Goal: Information Seeking & Learning: Find specific page/section

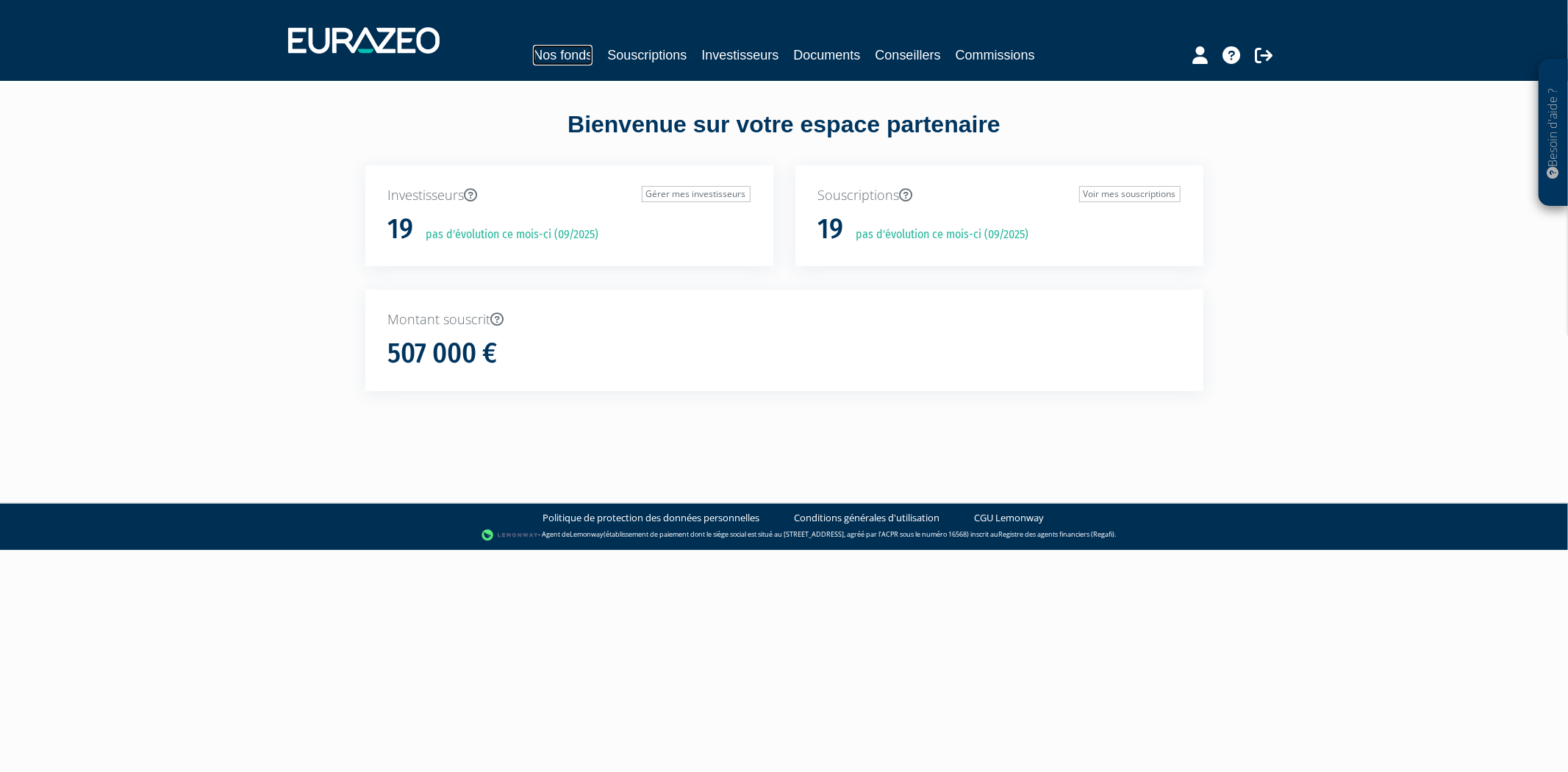
click at [542, 49] on link "Nos fonds" at bounding box center [563, 55] width 60 height 21
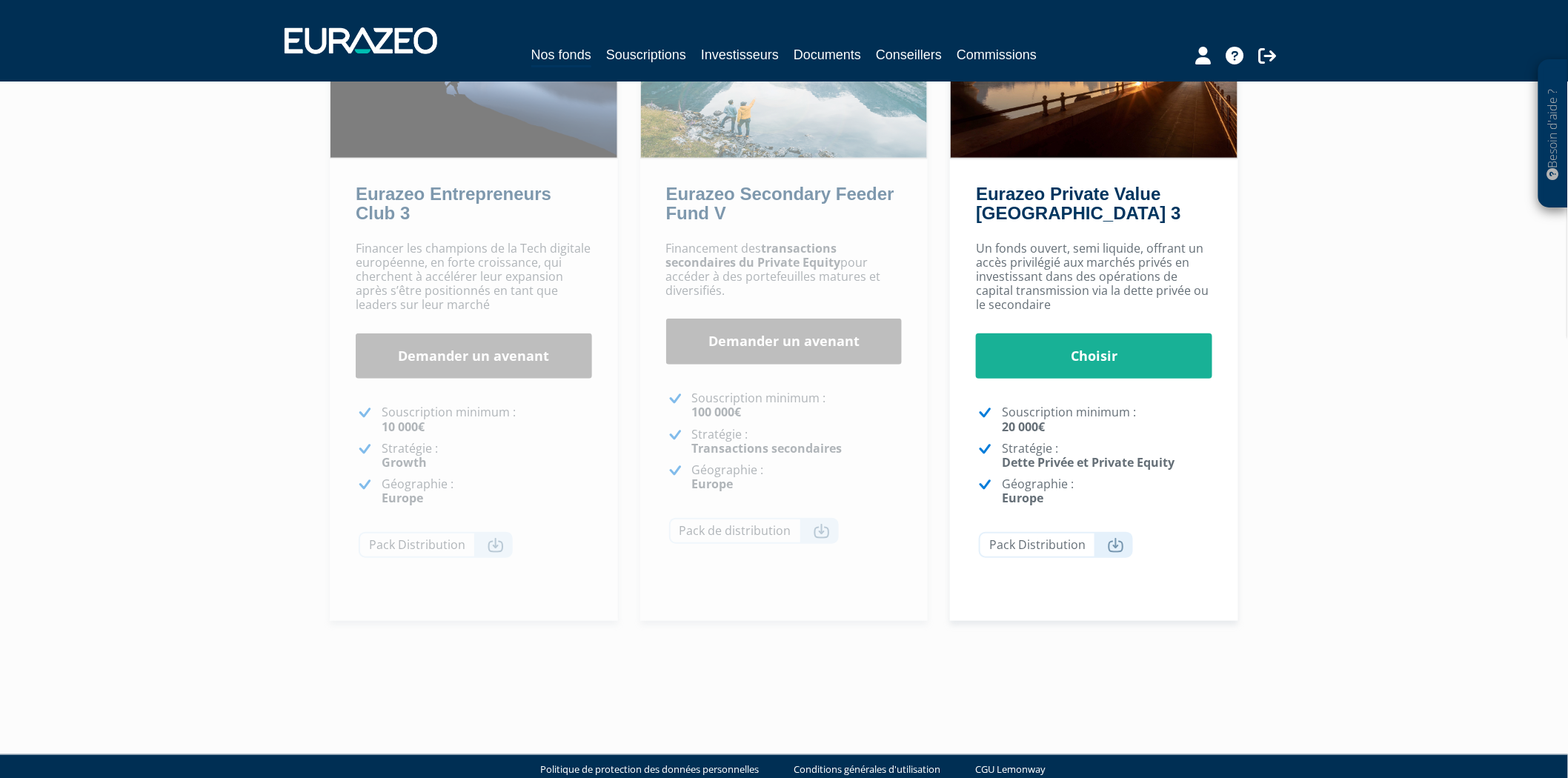
scroll to position [234, 0]
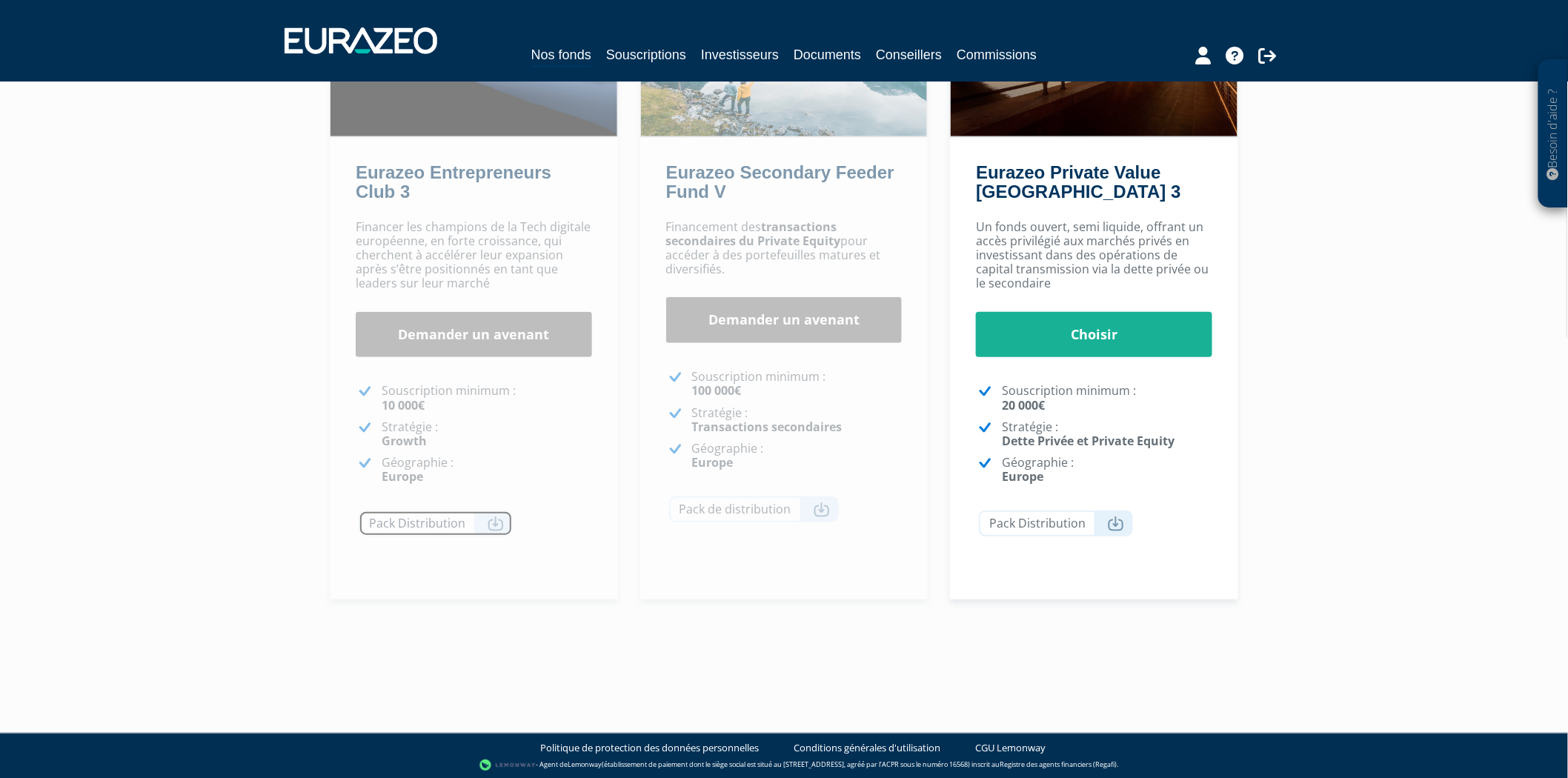
click at [457, 533] on link "Pack Distribution" at bounding box center [436, 523] width 154 height 26
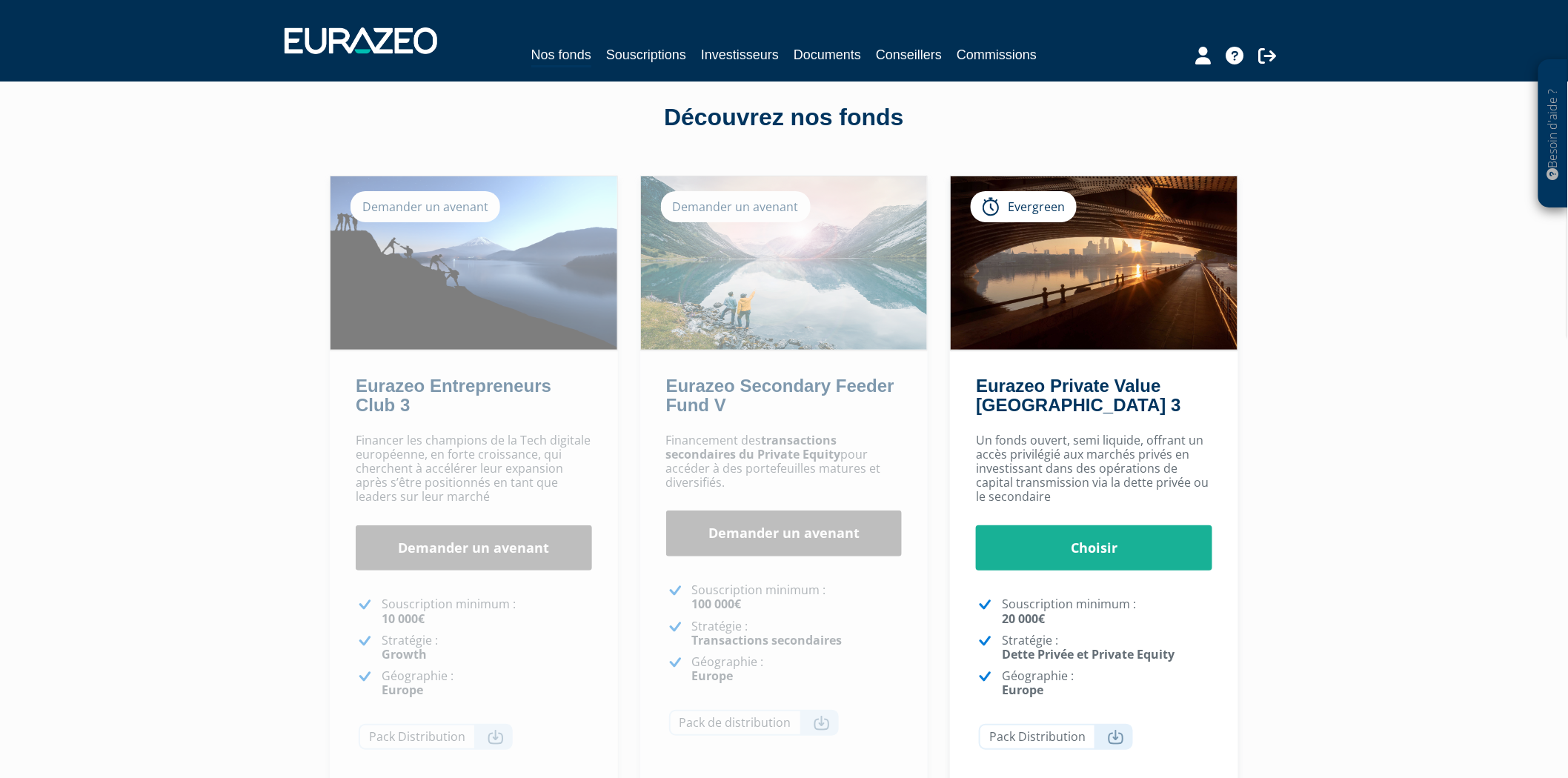
scroll to position [0, 0]
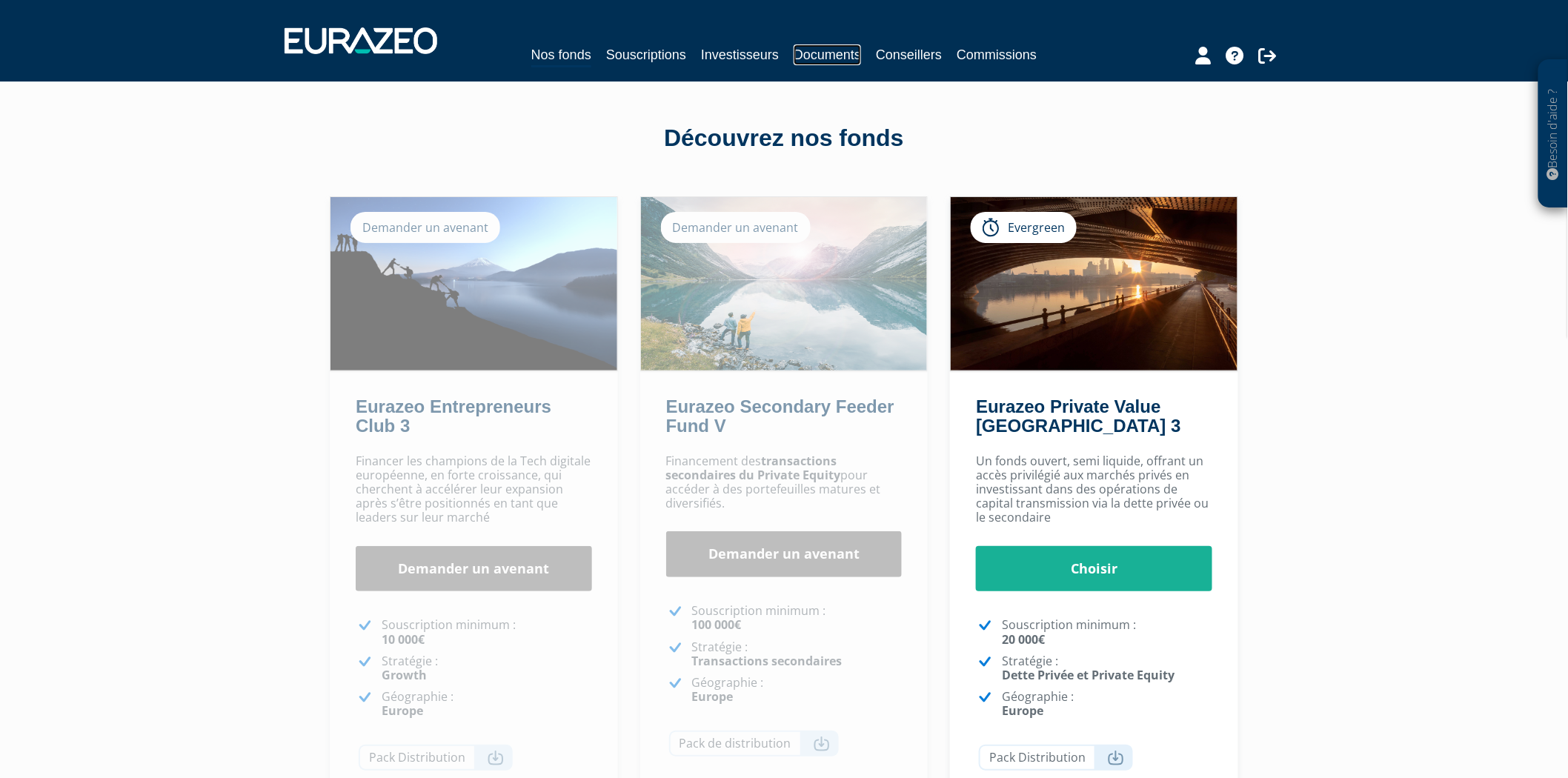
click at [812, 54] on link "Documents" at bounding box center [827, 54] width 67 height 21
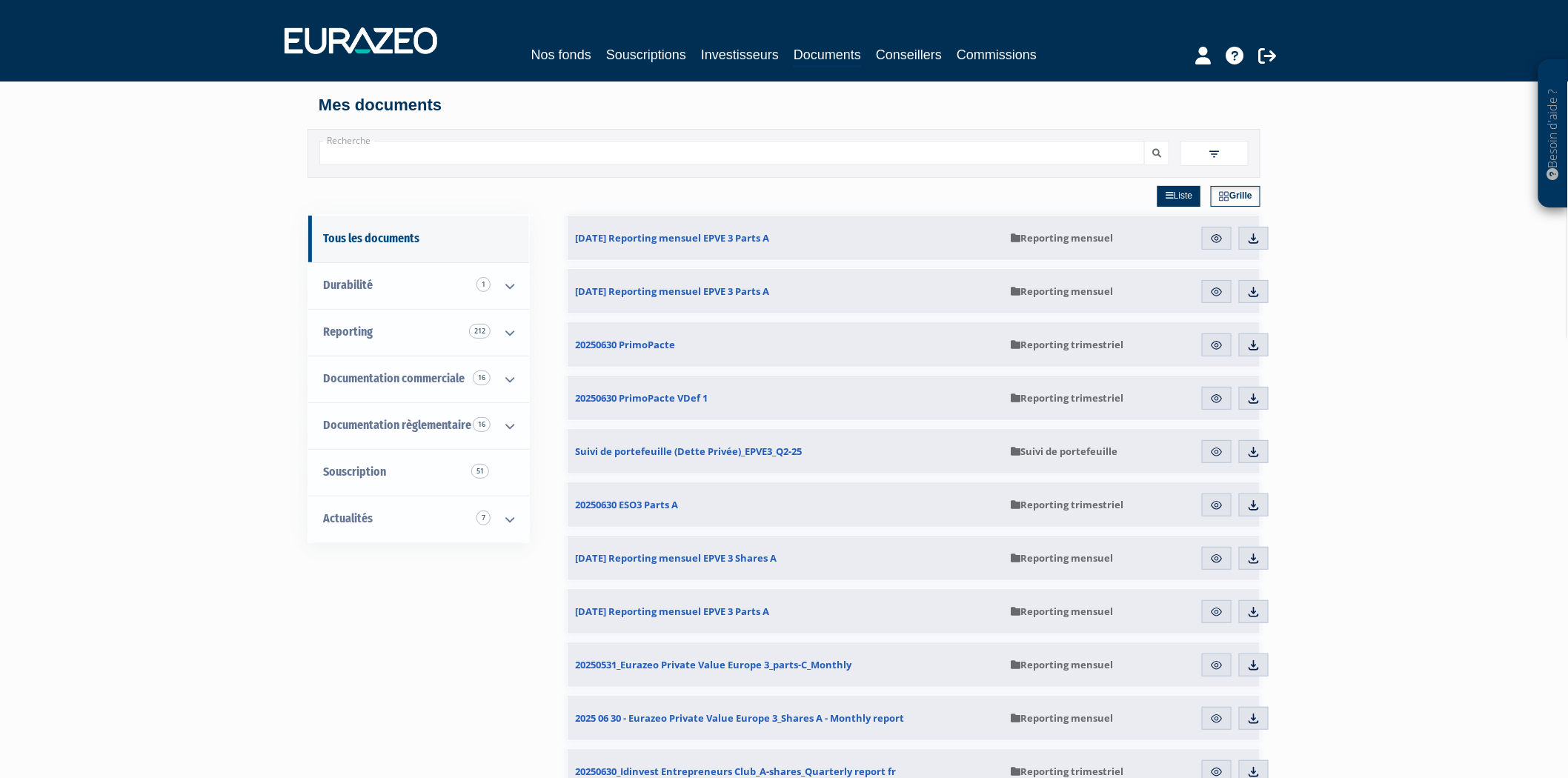
click at [905, 159] on input "Recherche" at bounding box center [732, 153] width 825 height 24
click at [401, 348] on link "Reporting 212" at bounding box center [418, 332] width 221 height 47
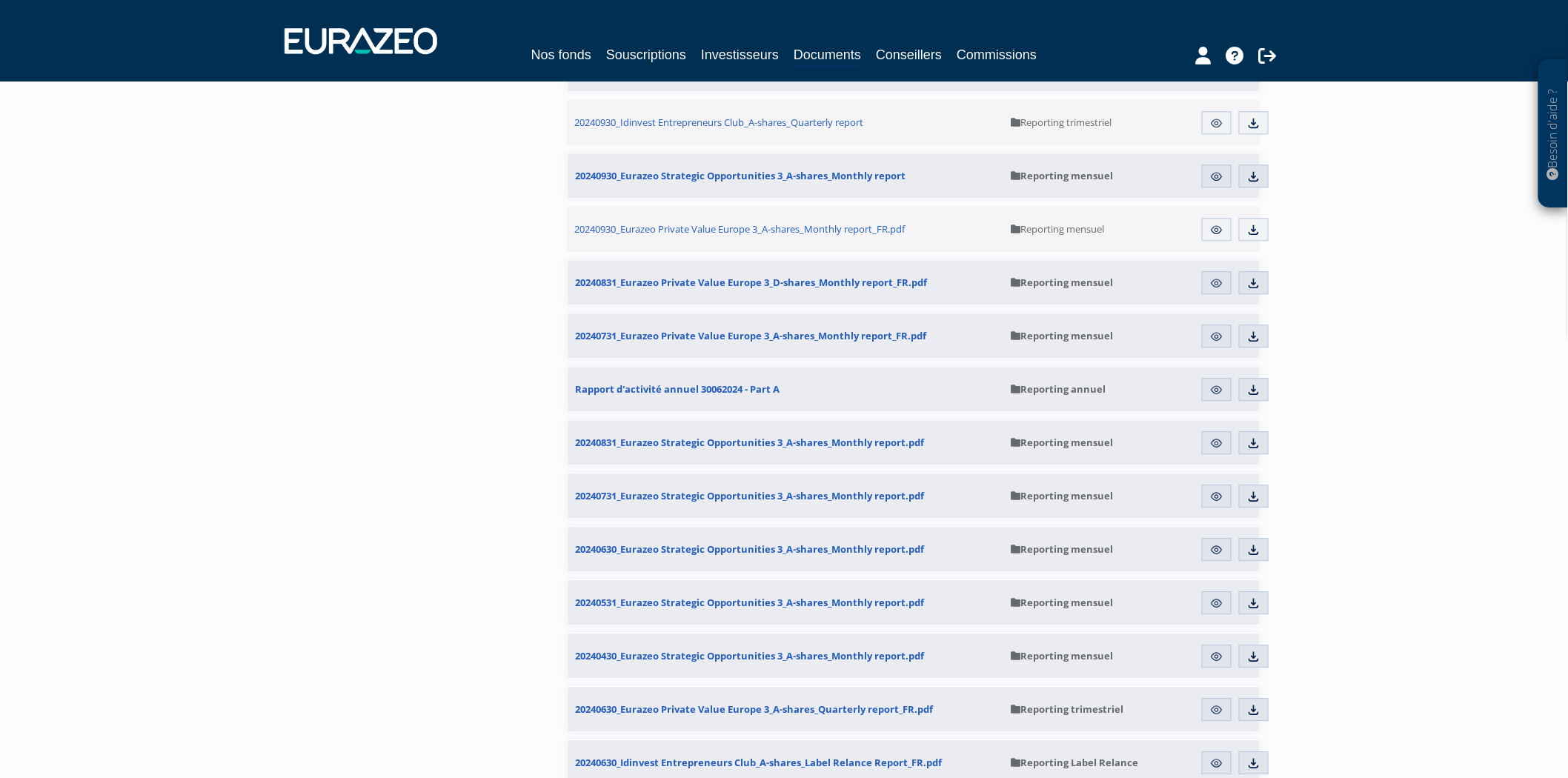
scroll to position [1481, 0]
